Goal: Transaction & Acquisition: Purchase product/service

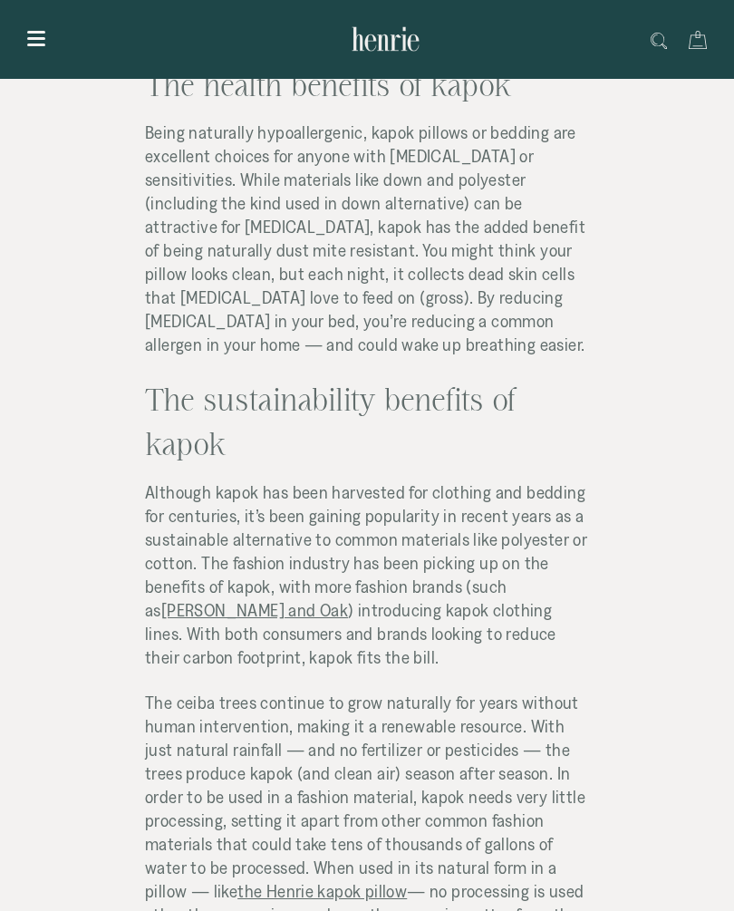
scroll to position [2516, 0]
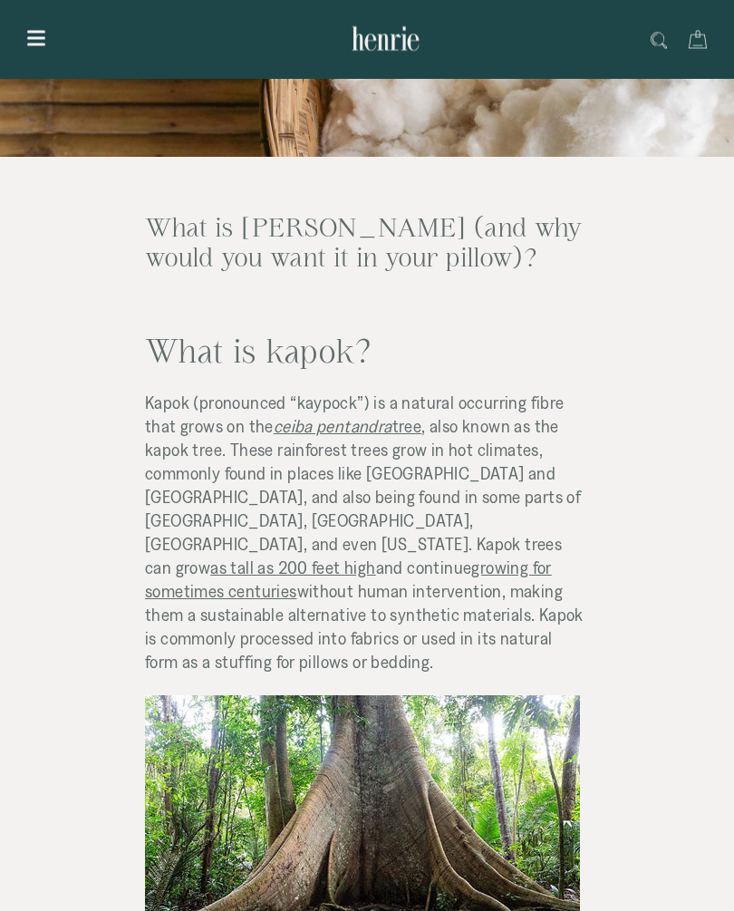
scroll to position [0, 0]
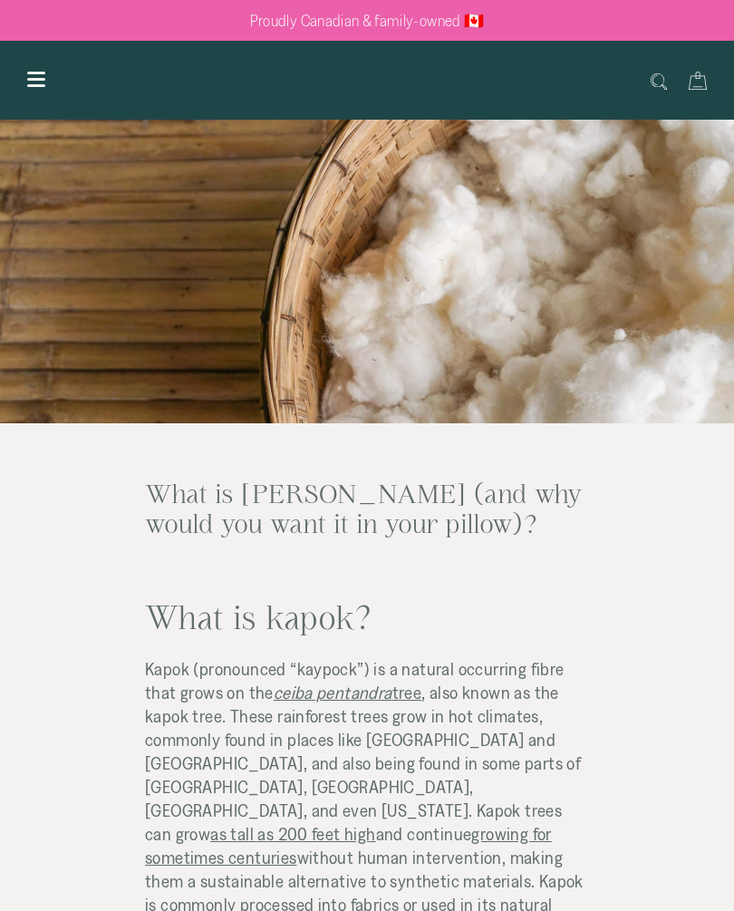
click at [40, 81] on div "Show menu" at bounding box center [36, 80] width 31 height 22
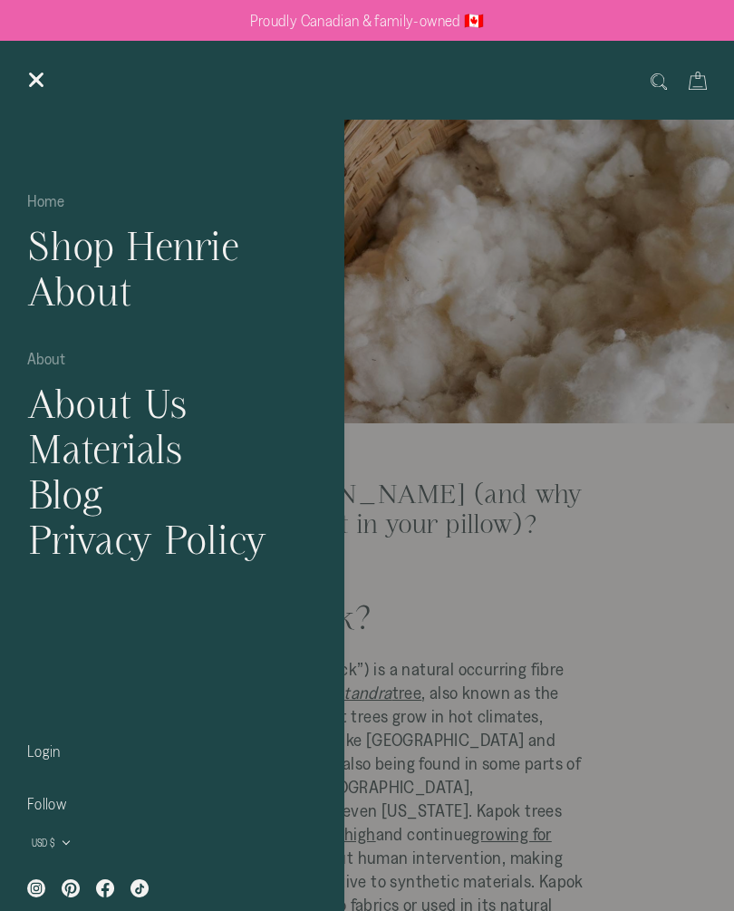
click at [49, 254] on link "Shop Henrie" at bounding box center [172, 245] width 316 height 45
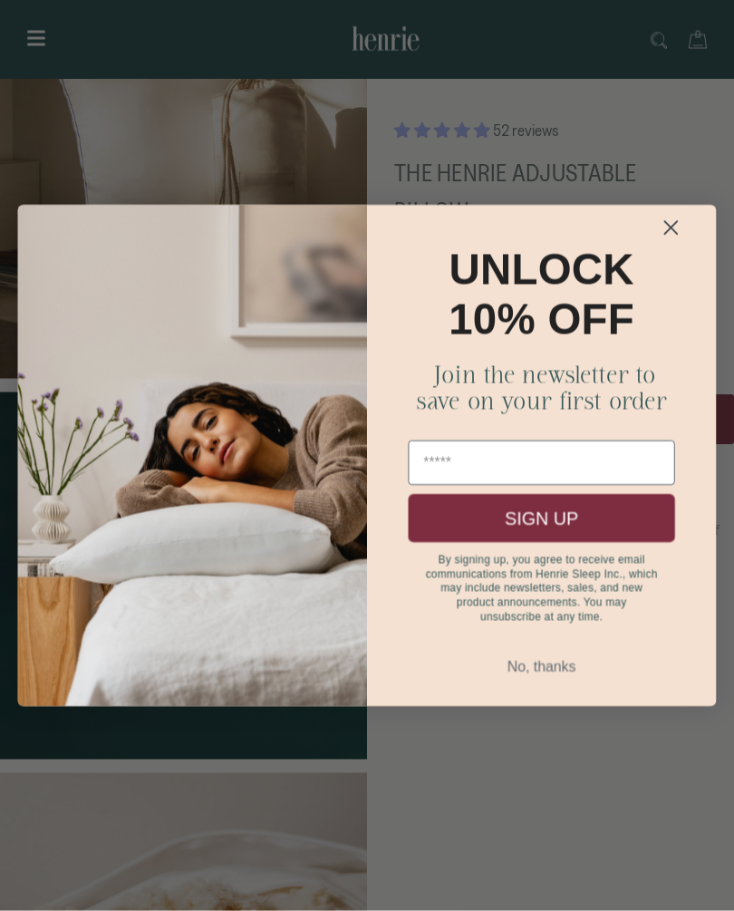
scroll to position [197, 0]
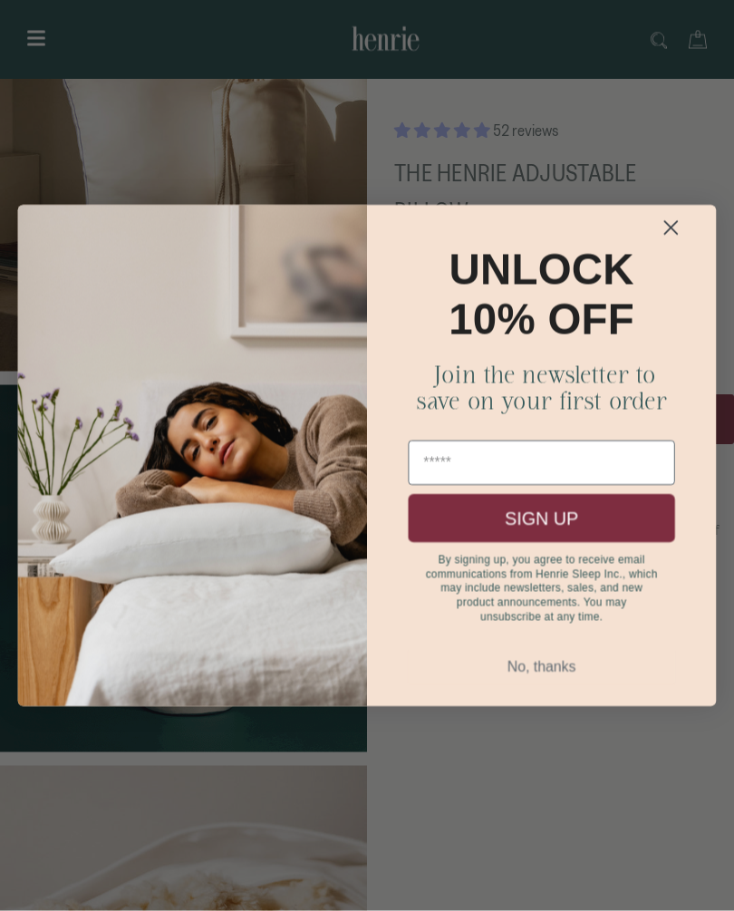
click at [512, 684] on button "No, thanks" at bounding box center [541, 667] width 266 height 34
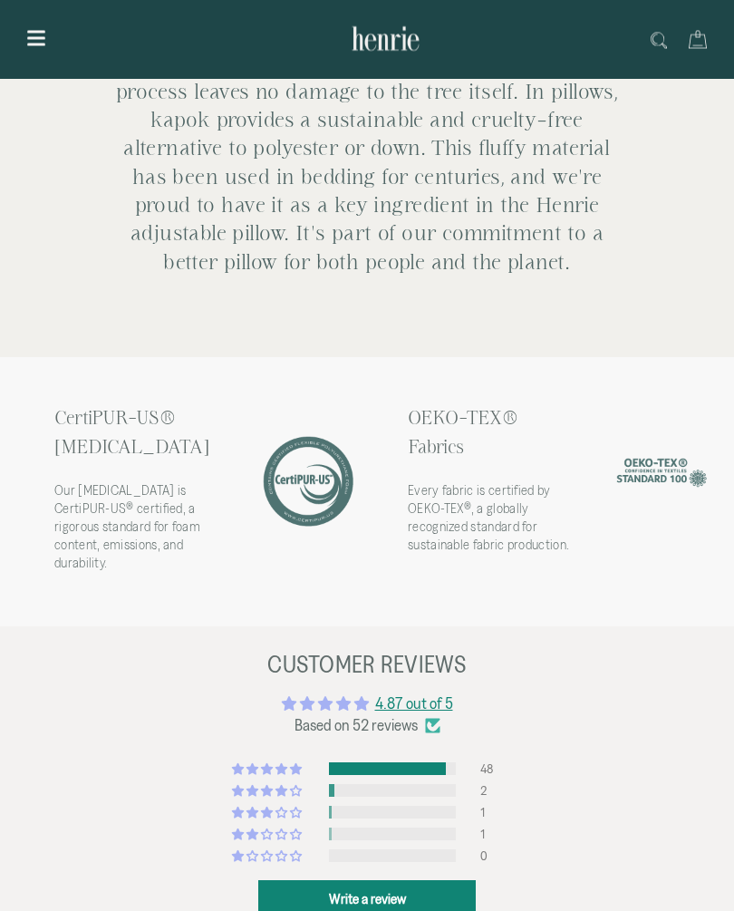
scroll to position [3509, 0]
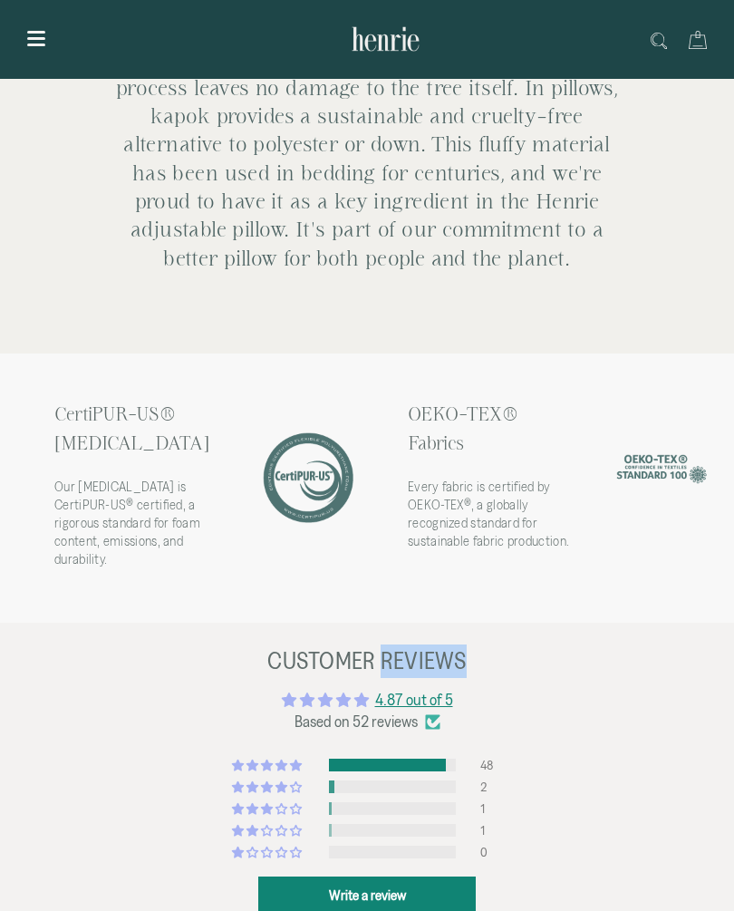
click at [122, 755] on div "48" at bounding box center [367, 761] width 651 height 13
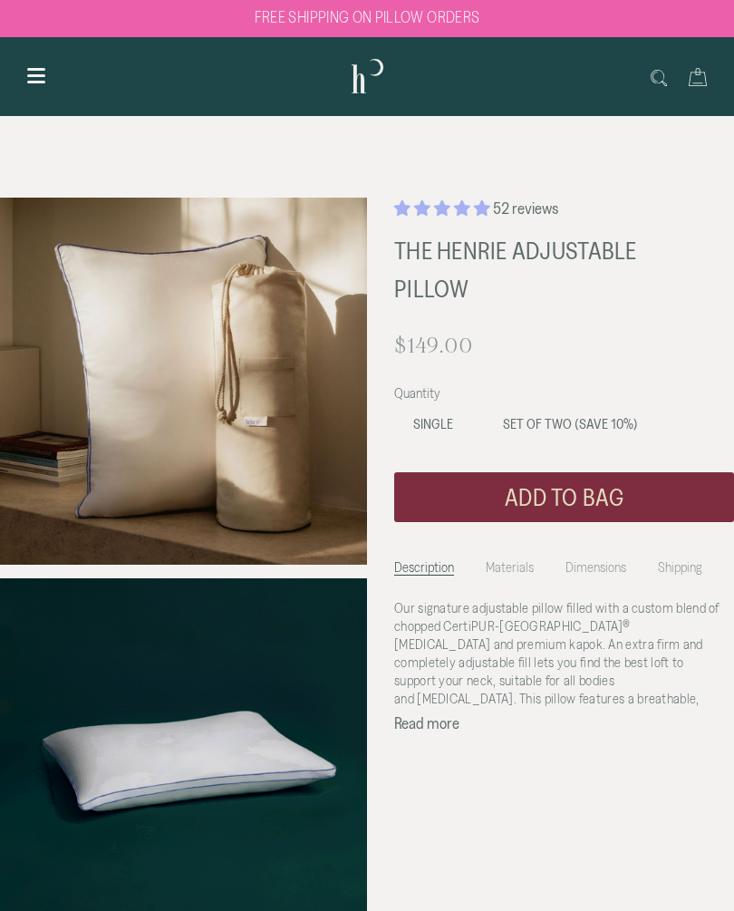
scroll to position [13, 0]
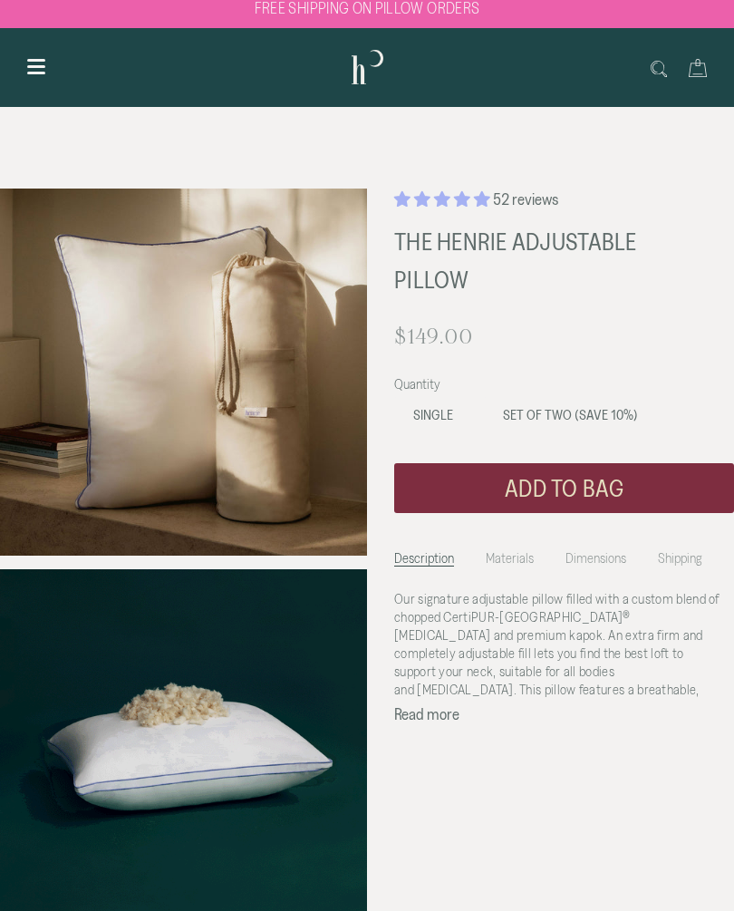
click at [505, 410] on span "Set of Two (SAVE 10%)" at bounding box center [570, 414] width 135 height 15
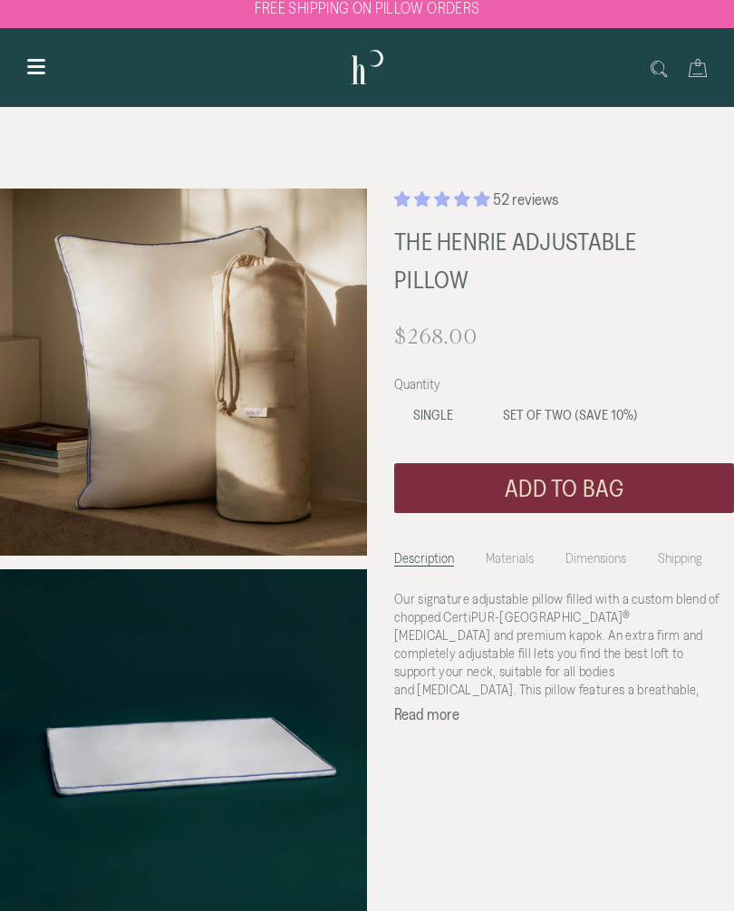
click at [420, 426] on label "Single" at bounding box center [433, 415] width 78 height 38
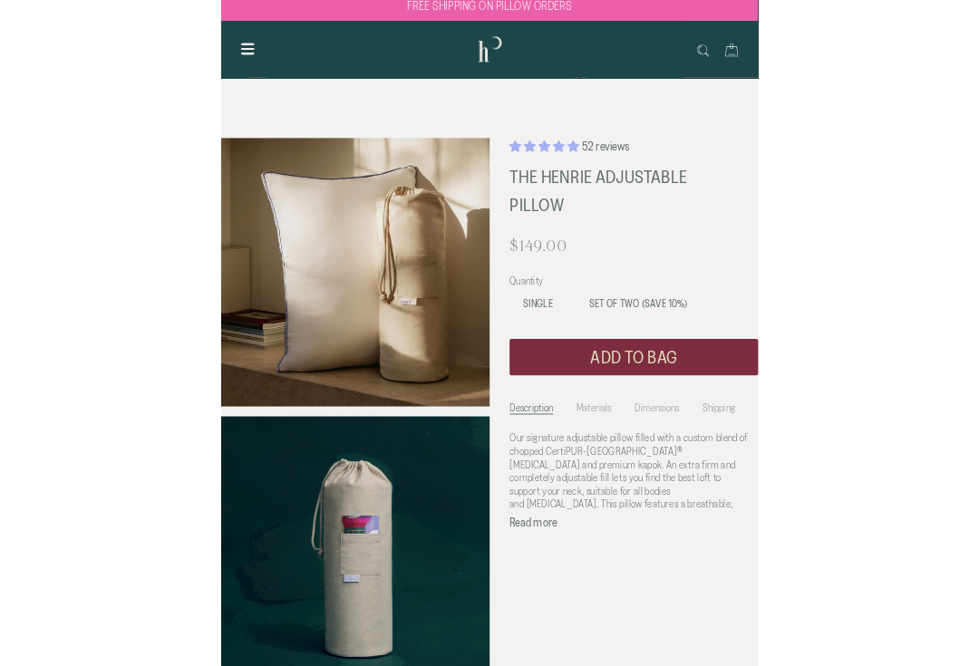
scroll to position [220, 0]
